Goal: Task Accomplishment & Management: Use online tool/utility

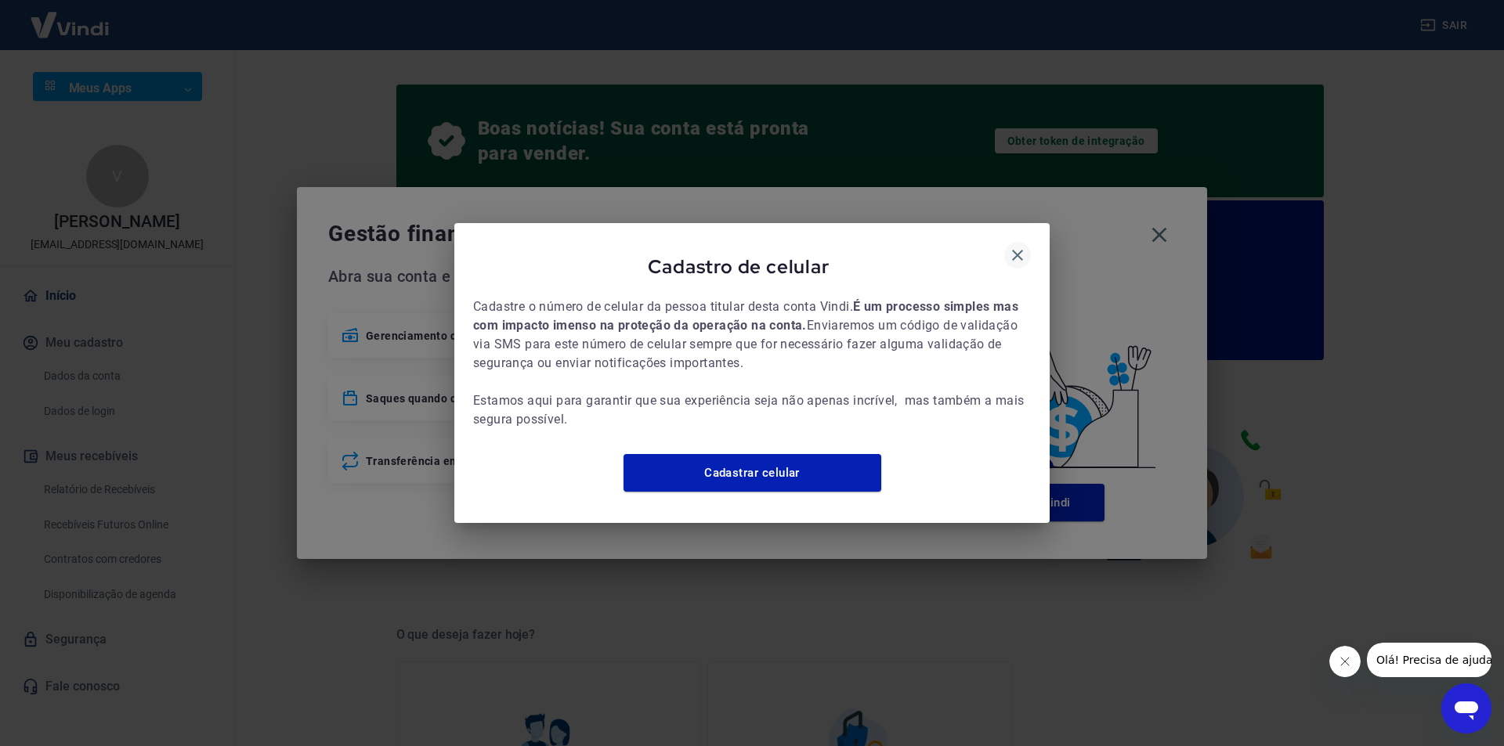
click at [1025, 248] on icon "button" at bounding box center [1017, 255] width 19 height 19
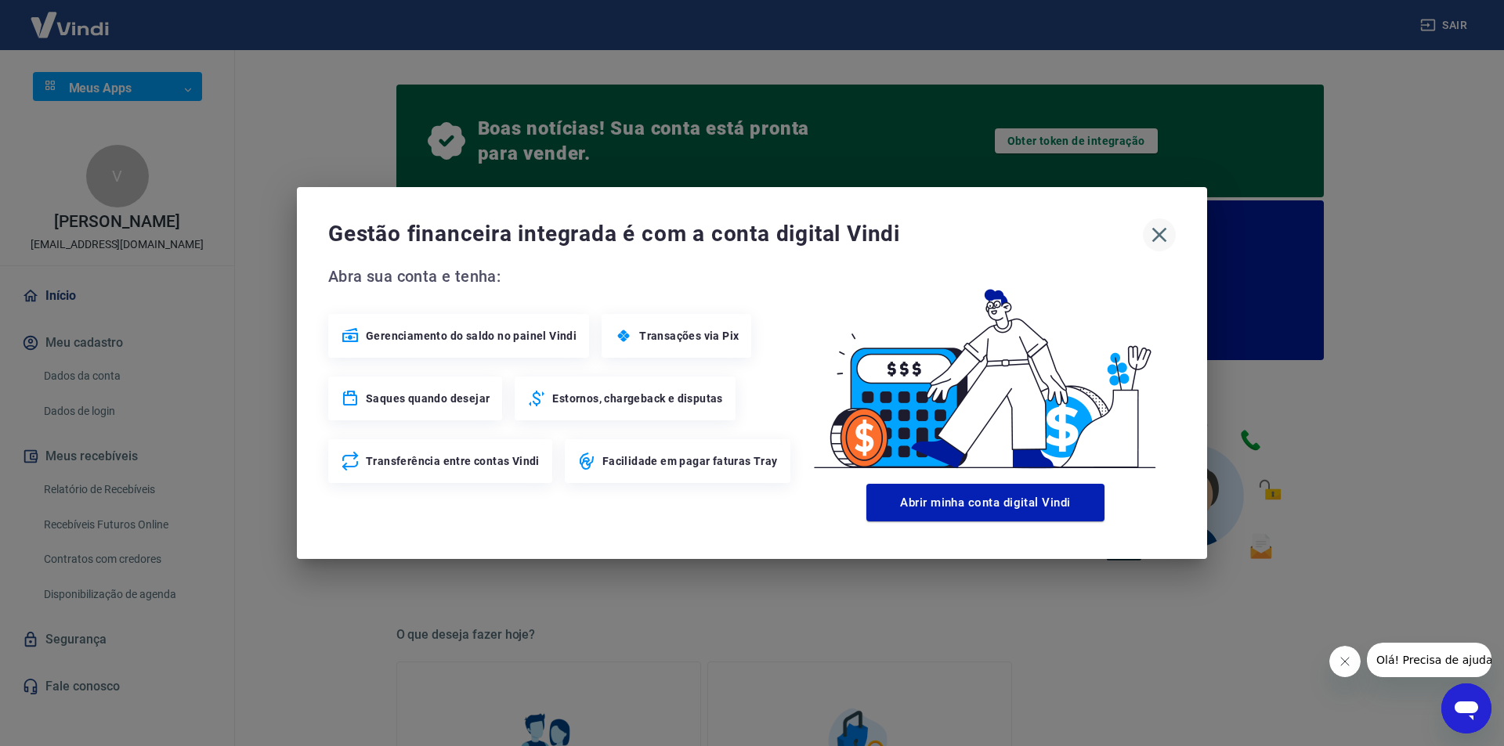
click at [1155, 230] on icon "button" at bounding box center [1159, 235] width 15 height 15
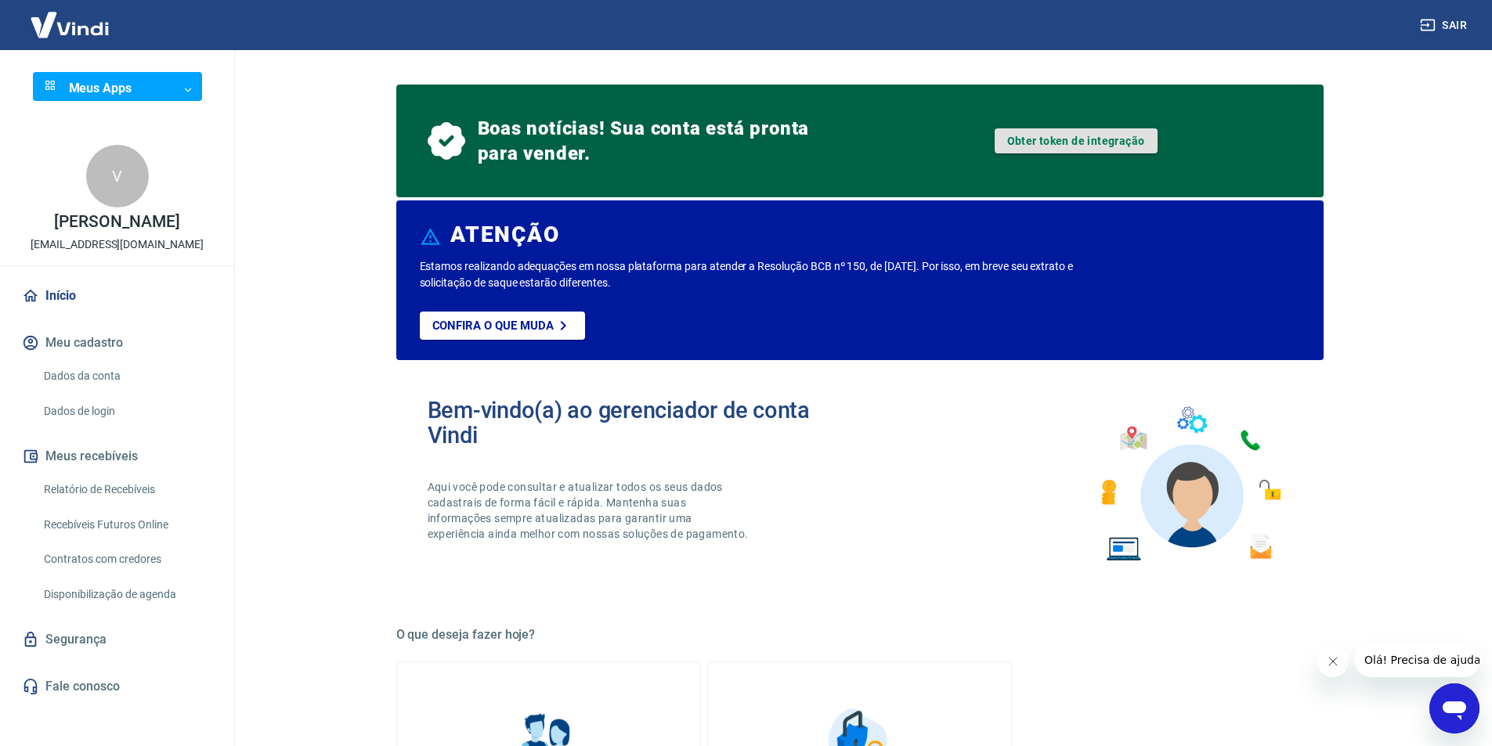
click at [1050, 139] on link "Obter token de integração" at bounding box center [1076, 140] width 163 height 25
